Goal: Information Seeking & Learning: Learn about a topic

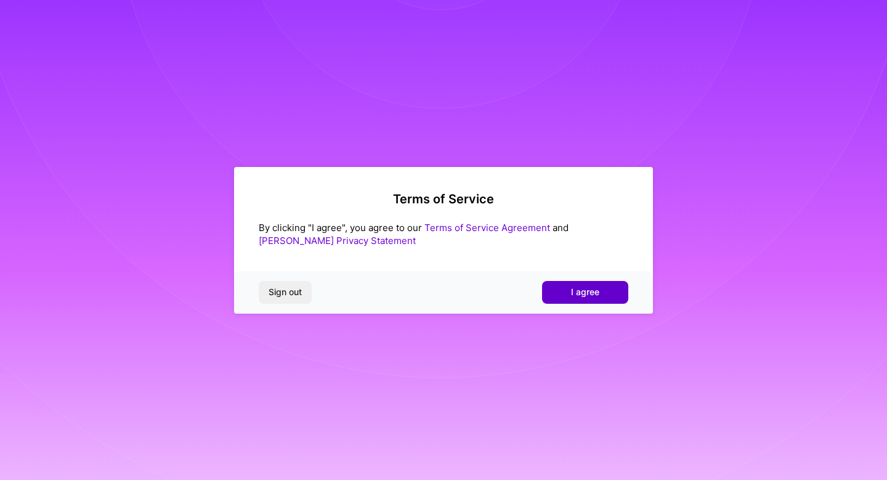
click at [585, 299] on button "I agree" at bounding box center [585, 292] width 86 height 22
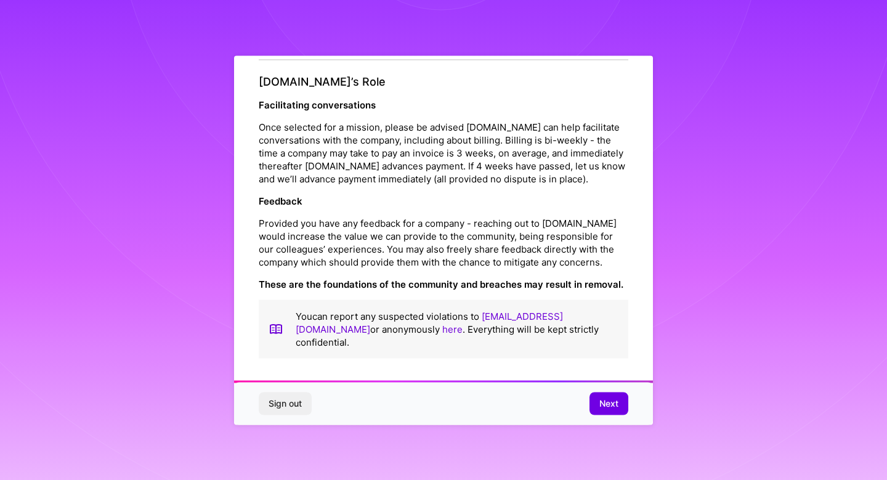
scroll to position [1378, 0]
click at [598, 397] on button "Next" at bounding box center [609, 404] width 39 height 22
click at [598, 397] on div "Sign out Next" at bounding box center [443, 404] width 419 height 42
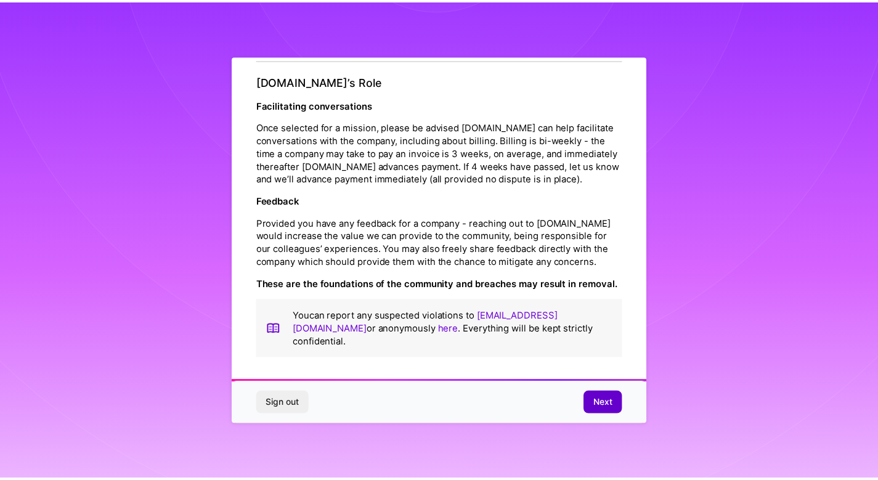
scroll to position [0, 0]
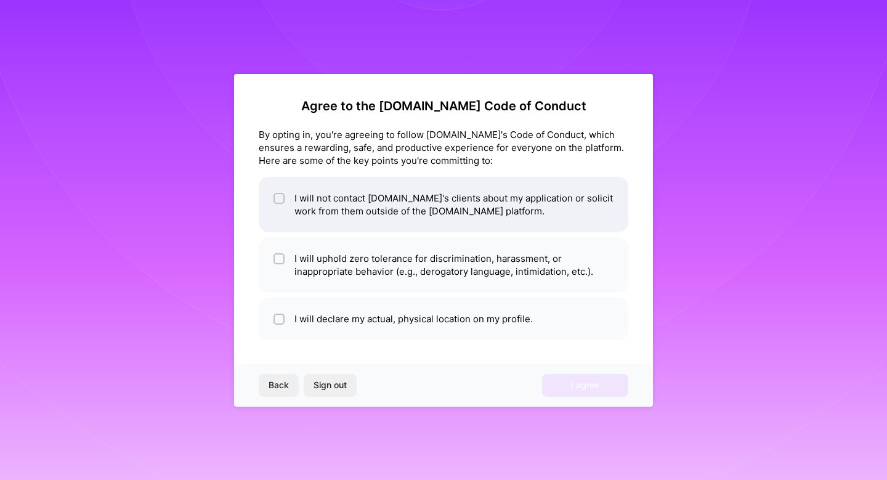
click at [279, 203] on div at bounding box center [279, 198] width 11 height 11
click at [279, 203] on input "checkbox" at bounding box center [280, 198] width 11 height 11
click at [279, 203] on div at bounding box center [279, 198] width 11 height 11
checkbox input "true"
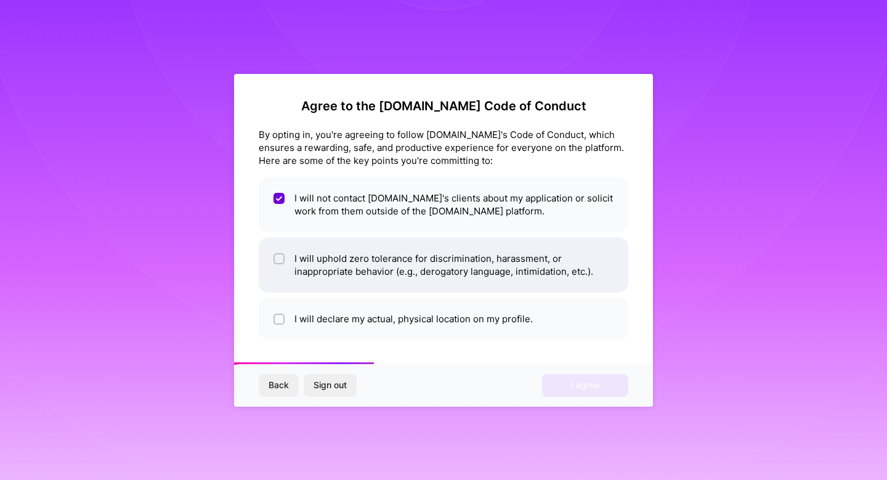
click at [272, 251] on li "I will uphold zero tolerance for discrimination, harassment, or inappropriate b…" at bounding box center [444, 264] width 370 height 55
checkbox input "true"
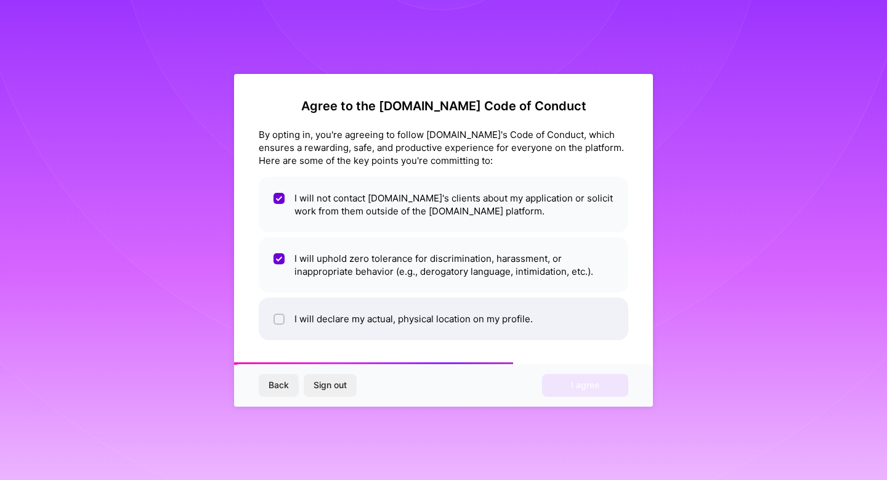
click at [277, 312] on span at bounding box center [279, 318] width 11 height 13
checkbox input "true"
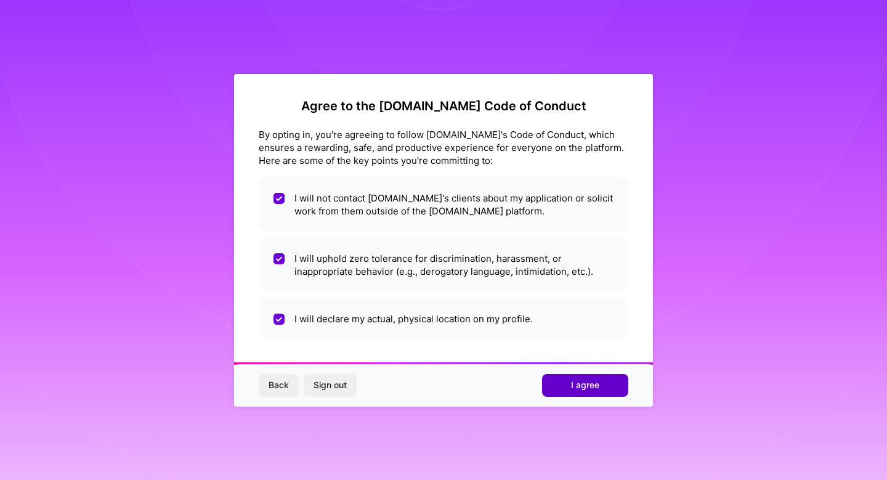
click at [577, 390] on span "I agree" at bounding box center [585, 385] width 28 height 12
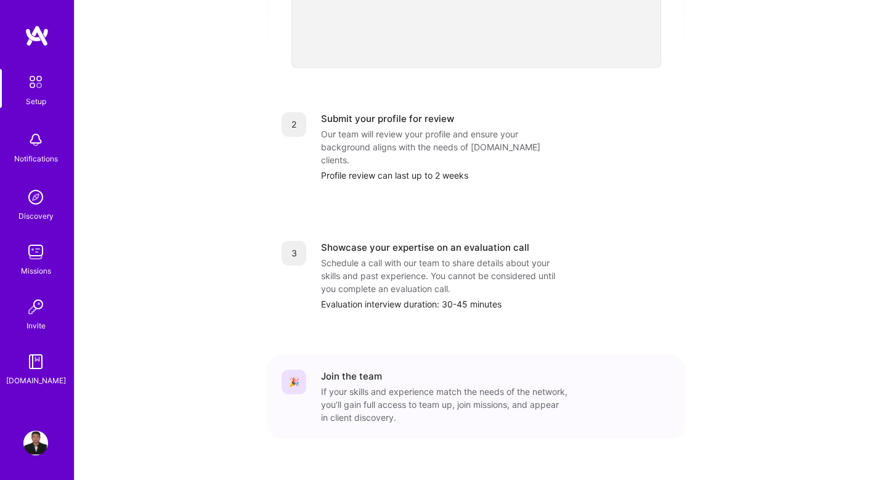
scroll to position [457, 0]
click at [35, 253] on img at bounding box center [35, 252] width 25 height 25
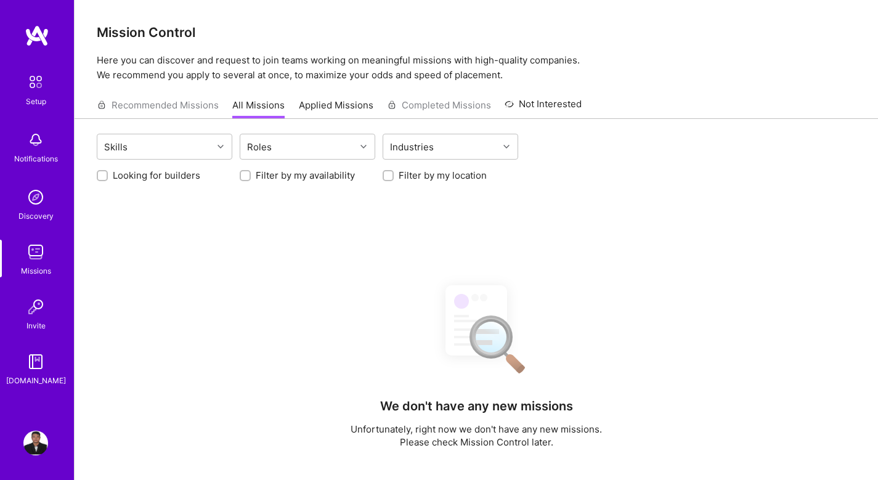
click at [32, 182] on div "Setup Notifications Discovery Missions Invite A.Guide" at bounding box center [37, 228] width 74 height 318
click at [33, 189] on img at bounding box center [35, 197] width 25 height 25
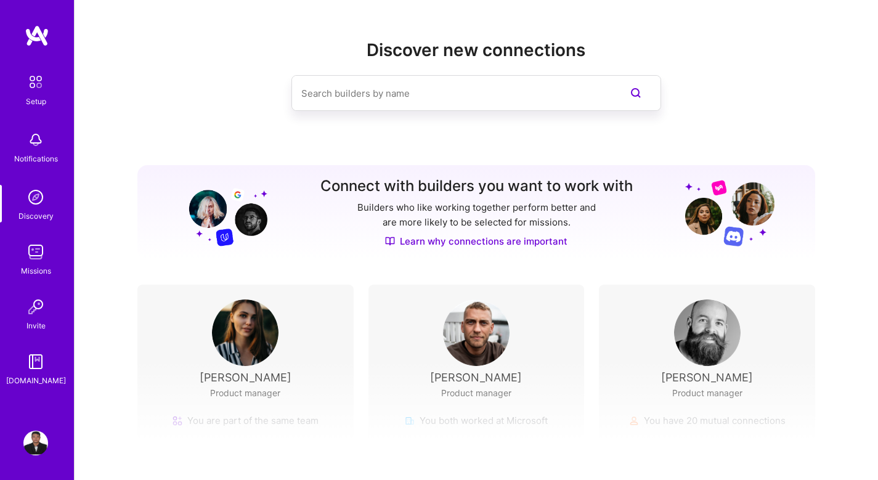
click at [29, 151] on img at bounding box center [35, 140] width 25 height 25
click at [29, 83] on img at bounding box center [36, 82] width 26 height 26
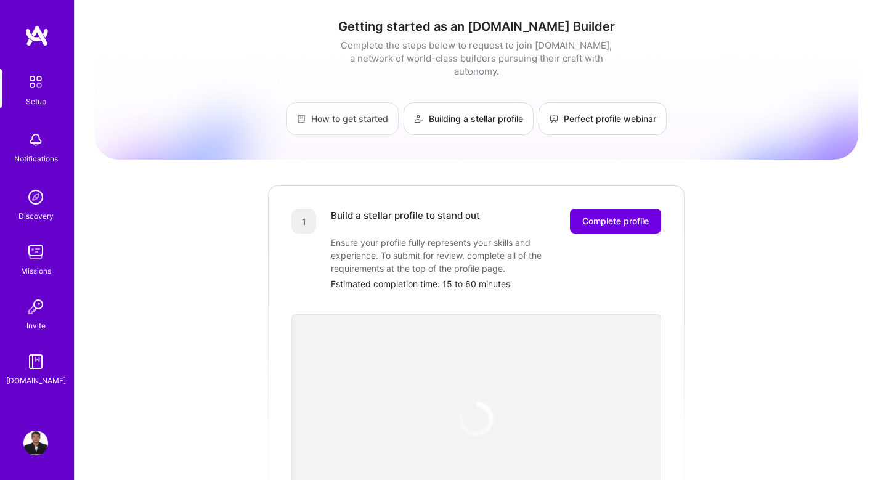
click at [364, 107] on link "How to get started" at bounding box center [342, 118] width 113 height 33
click at [558, 110] on link "Perfect profile webinar" at bounding box center [603, 118] width 128 height 33
click at [493, 104] on link "Building a stellar profile" at bounding box center [469, 118] width 130 height 33
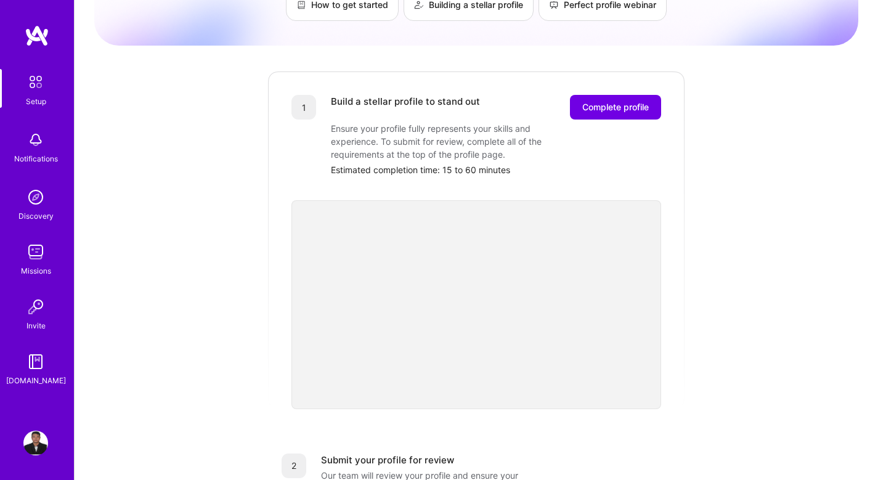
scroll to position [123, 0]
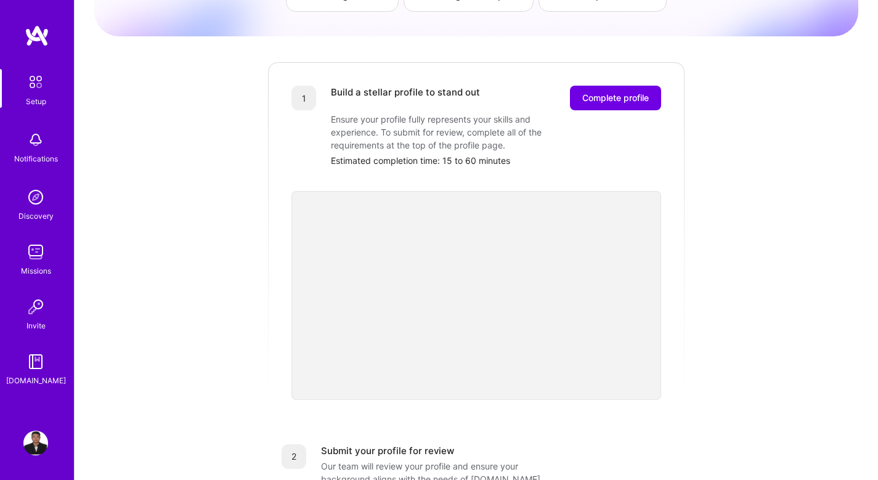
click at [36, 255] on img at bounding box center [35, 252] width 25 height 25
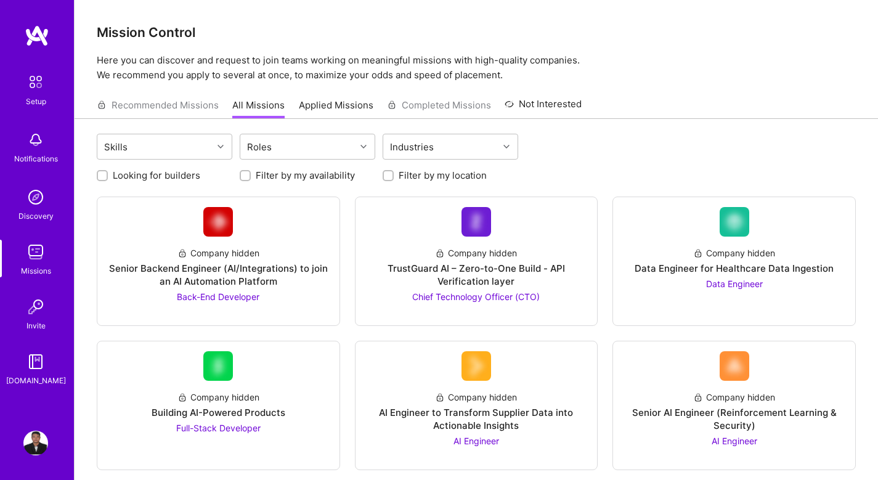
click at [41, 197] on img at bounding box center [35, 197] width 25 height 25
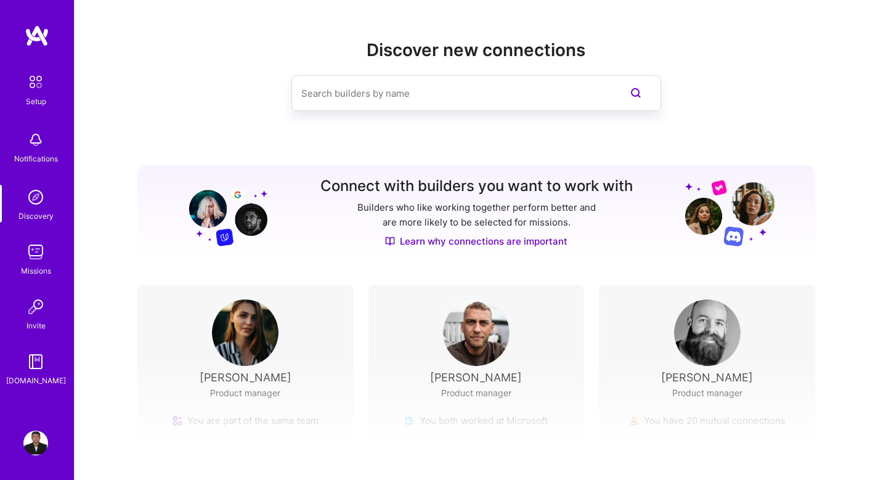
click at [51, 148] on div "Notifications" at bounding box center [36, 146] width 76 height 43
click at [43, 93] on img at bounding box center [36, 82] width 26 height 26
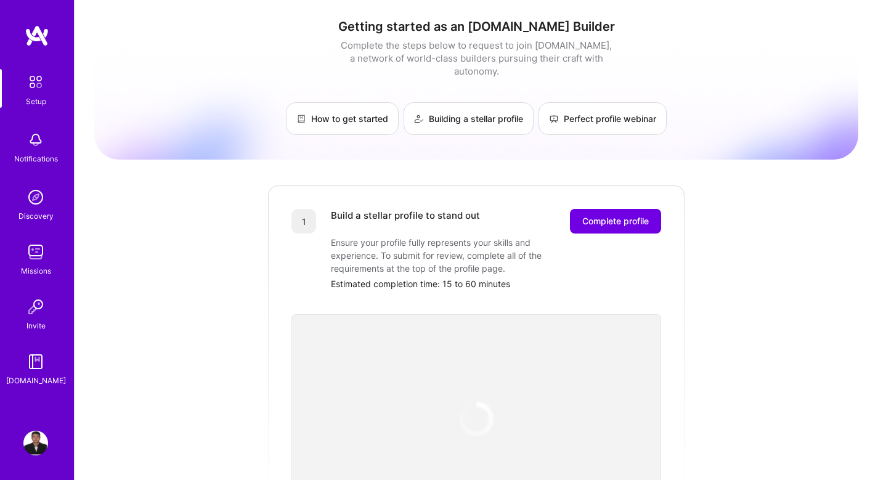
click at [35, 365] on img at bounding box center [35, 361] width 25 height 25
